Goal: Information Seeking & Learning: Learn about a topic

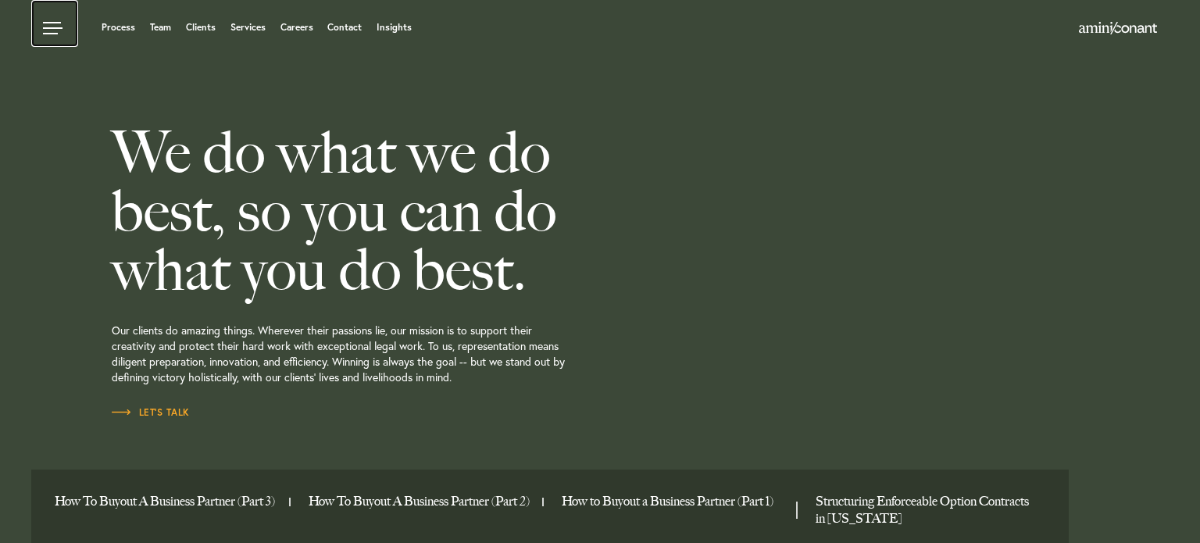
click at [50, 30] on link at bounding box center [54, 23] width 47 height 47
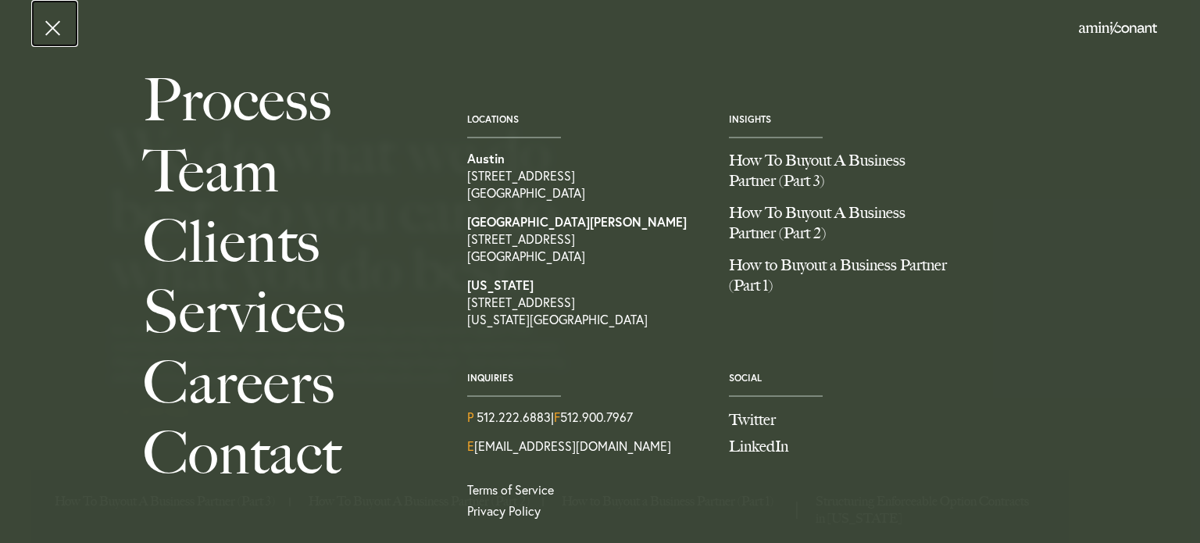
click at [53, 28] on link at bounding box center [54, 23] width 47 height 47
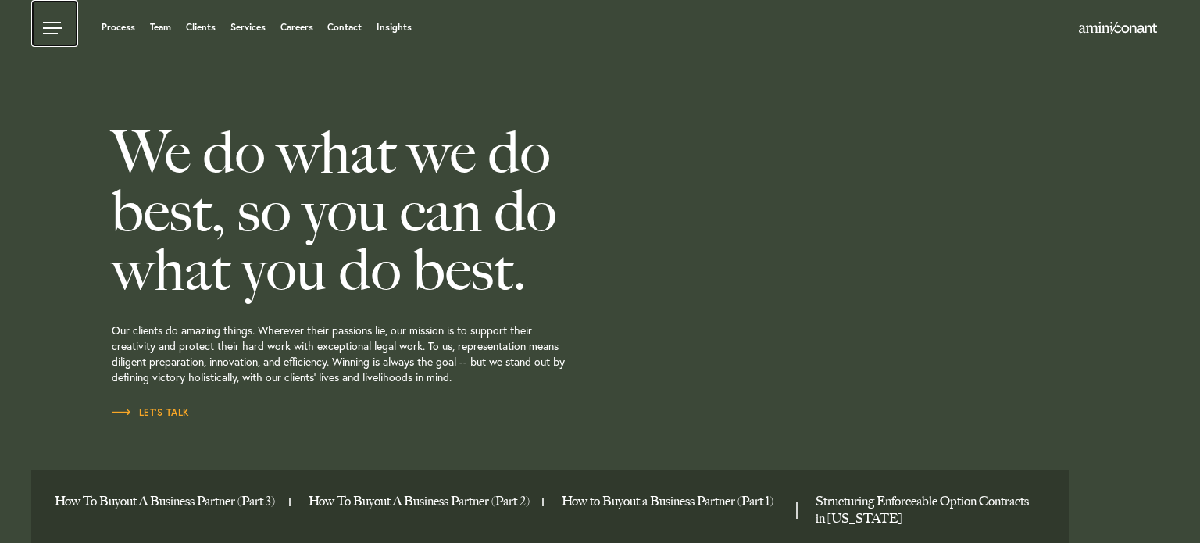
click at [54, 26] on link at bounding box center [54, 23] width 47 height 47
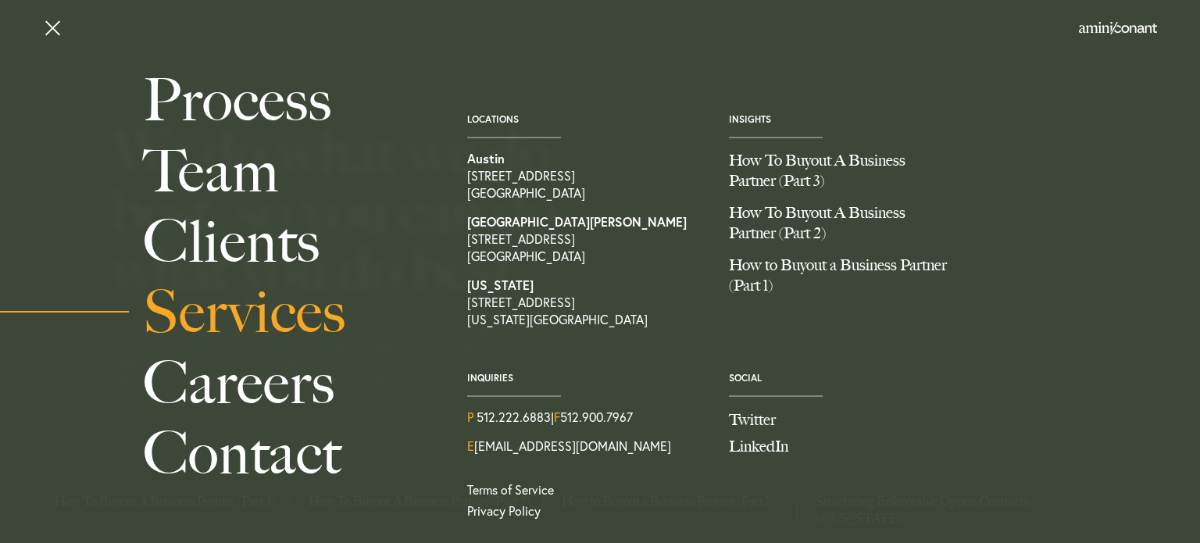
click at [261, 314] on link "Services" at bounding box center [287, 312] width 289 height 70
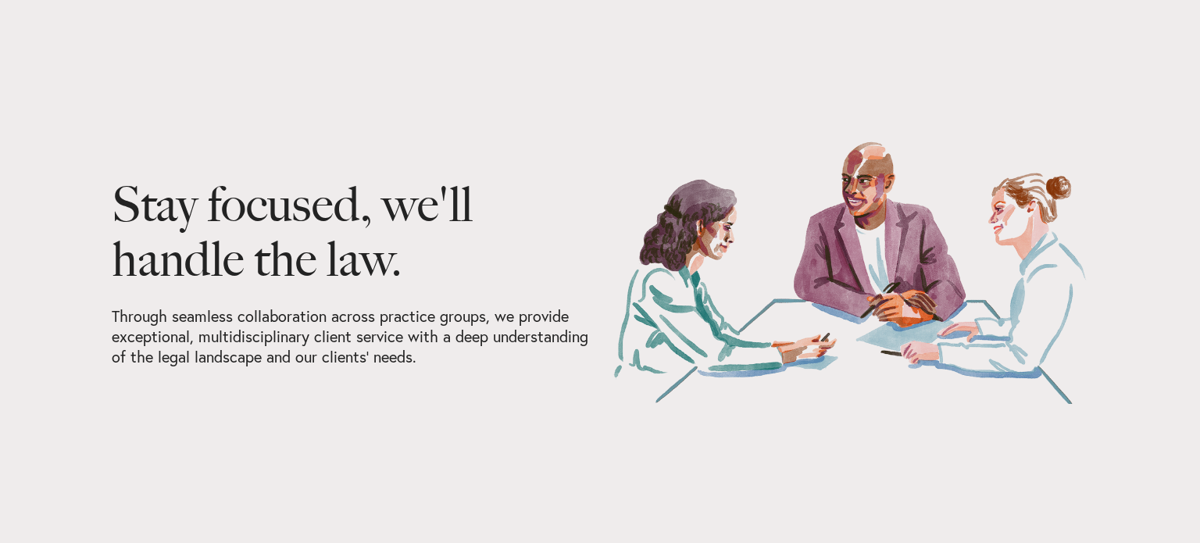
scroll to position [702, 0]
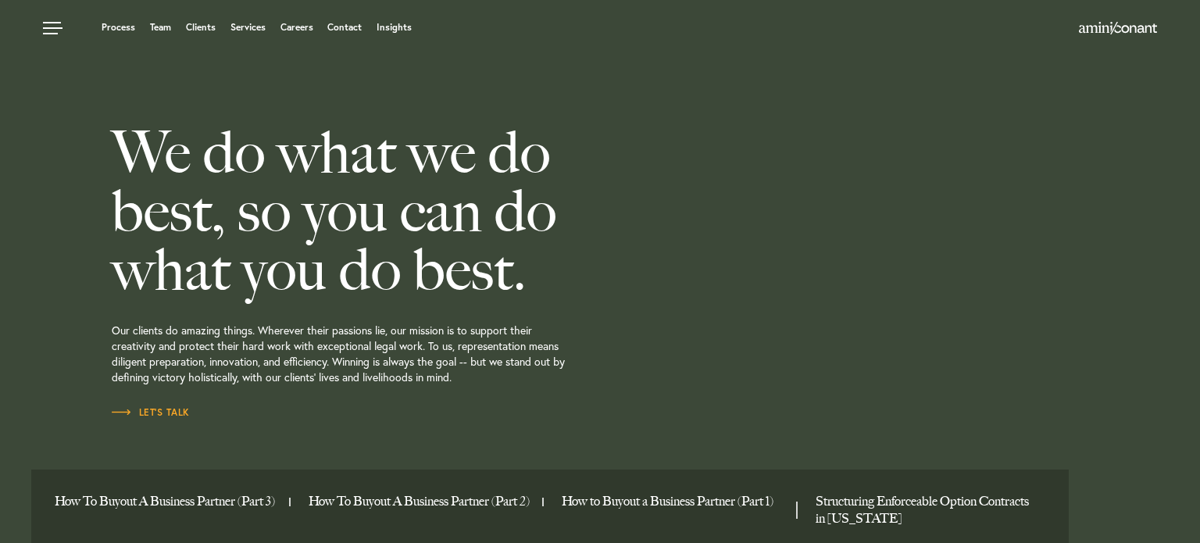
click at [650, 173] on h2 "We do what we do best, so you can do what you do best." at bounding box center [400, 211] width 577 height 176
